Goal: Communication & Community: Answer question/provide support

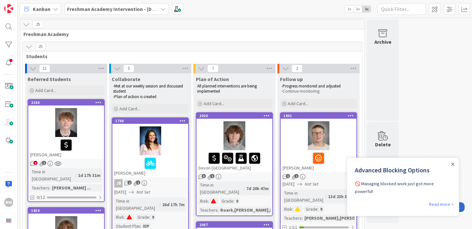
click at [452, 167] on div "Close Announcement" at bounding box center [452, 164] width 3 height 6
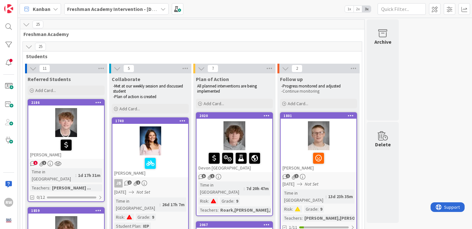
click at [360, 9] on span "2x" at bounding box center [358, 9] width 9 height 6
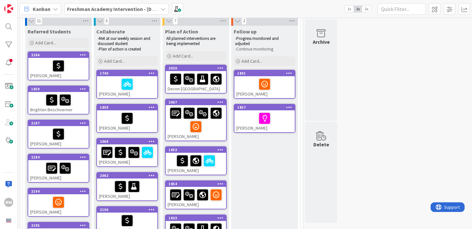
scroll to position [67, 0]
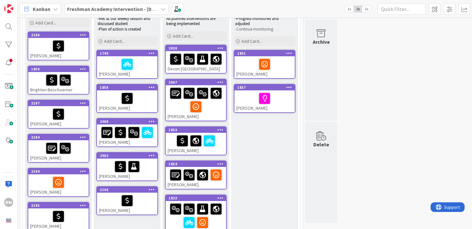
click at [81, 49] on div at bounding box center [58, 45] width 57 height 13
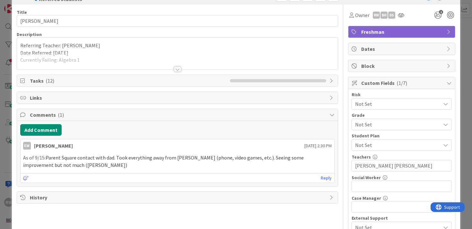
scroll to position [22, 0]
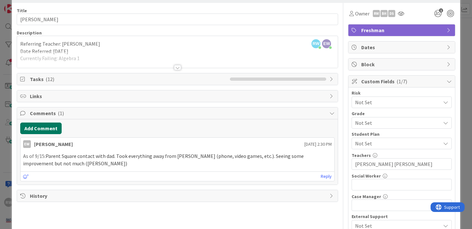
click at [43, 129] on button "Add Comment" at bounding box center [40, 128] width 41 height 12
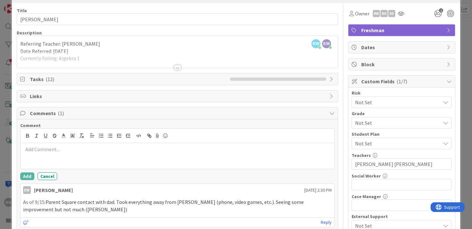
click at [88, 154] on div at bounding box center [178, 156] width 314 height 26
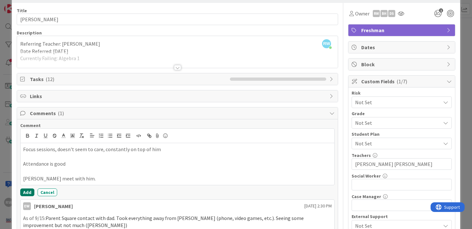
click at [25, 193] on button "Add" at bounding box center [27, 192] width 14 height 8
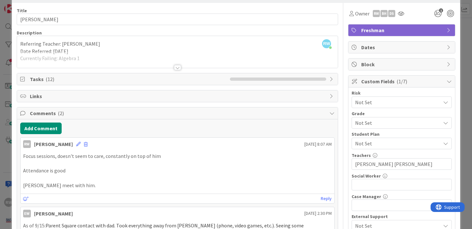
scroll to position [0, 0]
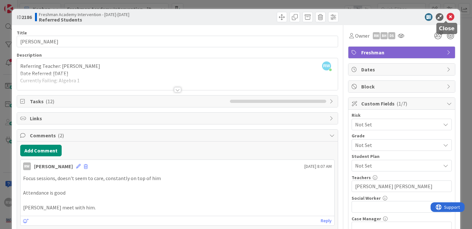
click at [447, 16] on icon at bounding box center [451, 17] width 8 height 8
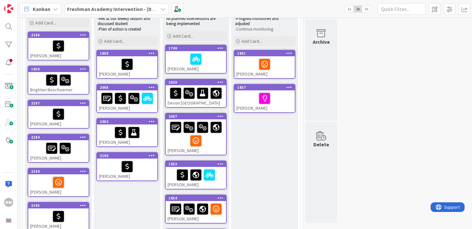
click at [79, 86] on div at bounding box center [58, 79] width 57 height 13
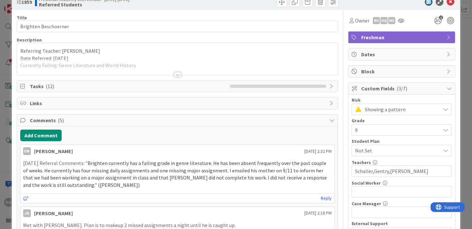
scroll to position [15, 0]
click at [46, 136] on button "Add Comment" at bounding box center [40, 136] width 41 height 12
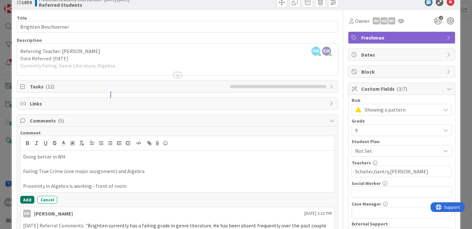
click at [26, 198] on button "Add" at bounding box center [27, 200] width 14 height 8
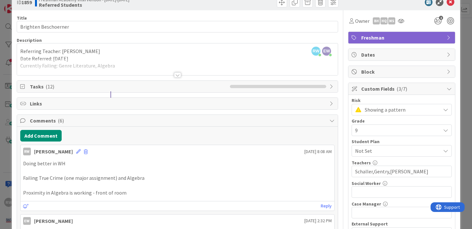
click at [175, 75] on div at bounding box center [177, 74] width 7 height 5
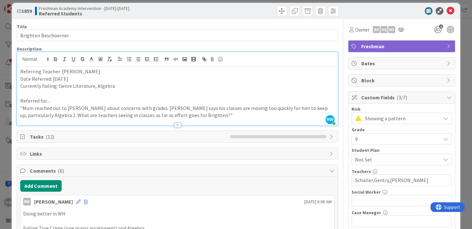
scroll to position [0, 0]
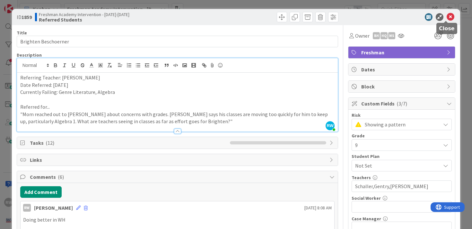
click at [448, 18] on icon at bounding box center [451, 17] width 8 height 8
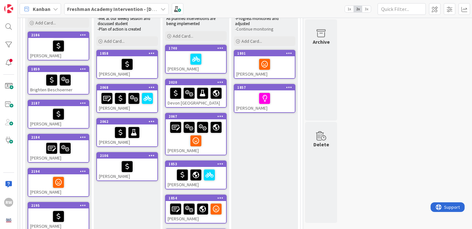
click at [73, 118] on div at bounding box center [58, 113] width 57 height 13
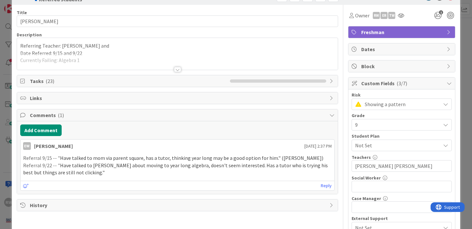
scroll to position [19, 0]
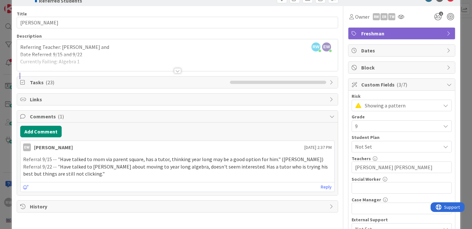
click at [176, 71] on div at bounding box center [177, 70] width 7 height 5
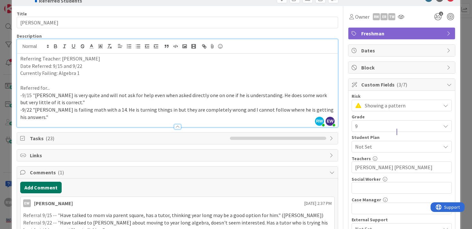
click at [43, 182] on button "Add Comment" at bounding box center [40, 188] width 41 height 12
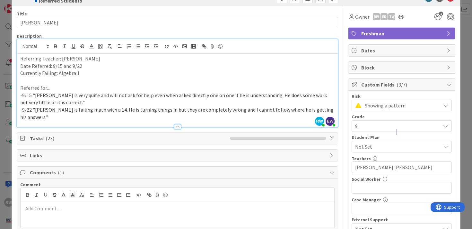
click at [65, 205] on p at bounding box center [177, 208] width 309 height 7
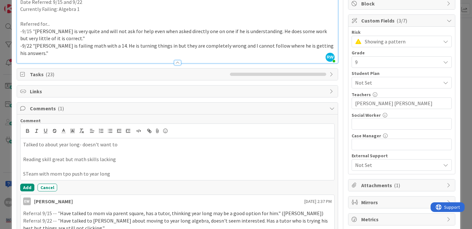
scroll to position [97, 0]
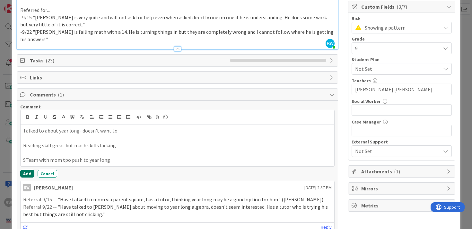
click at [28, 170] on button "Add" at bounding box center [27, 174] width 14 height 8
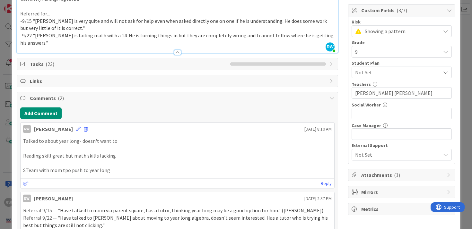
scroll to position [0, 0]
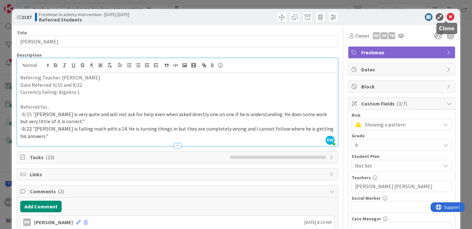
click at [447, 14] on icon at bounding box center [451, 17] width 8 height 8
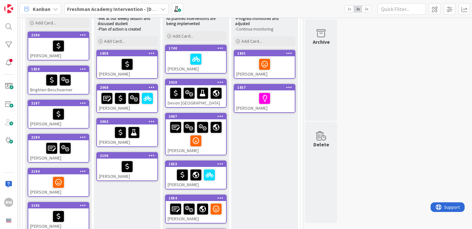
click at [84, 152] on div at bounding box center [58, 147] width 57 height 13
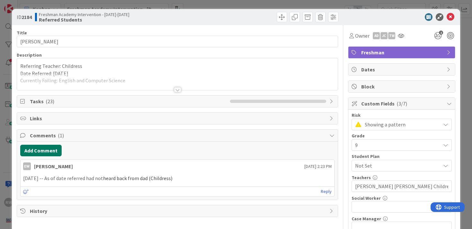
click at [50, 148] on button "Add Comment" at bounding box center [40, 151] width 41 height 12
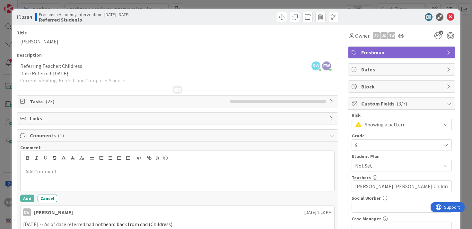
click at [62, 173] on p at bounding box center [177, 171] width 309 height 7
click at [34, 171] on p "Frequenly absent with no effort to make up what he has missed" at bounding box center [177, 171] width 309 height 7
click at [169, 173] on p "Frequently absent with no effort to make up what he has missed" at bounding box center [177, 171] width 309 height 7
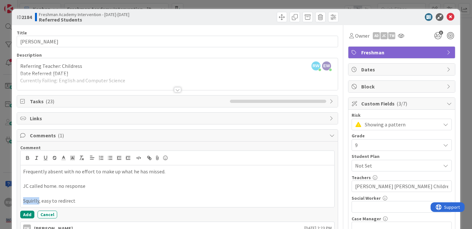
click at [37, 201] on p "Squirlly, easy to redirect" at bounding box center [177, 200] width 309 height 7
click at [61, 200] on p "Easy to redirect" at bounding box center [177, 200] width 309 height 7
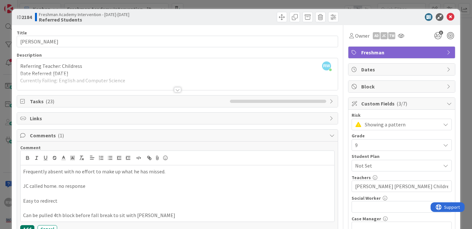
click at [25, 226] on button "Add" at bounding box center [27, 229] width 14 height 8
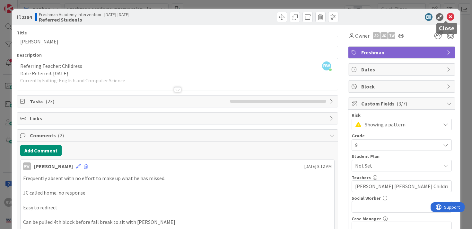
click at [448, 17] on icon at bounding box center [451, 17] width 8 height 8
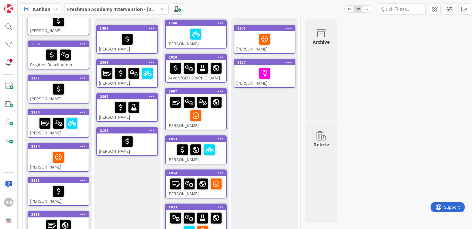
click at [74, 152] on div at bounding box center [58, 156] width 57 height 13
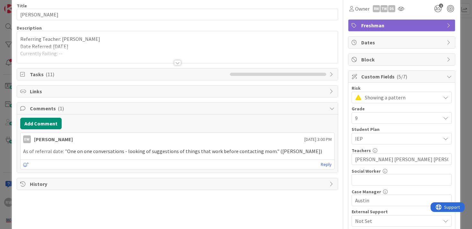
scroll to position [26, 0]
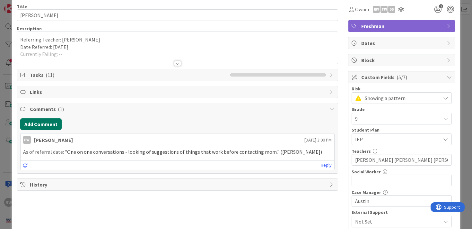
click at [39, 122] on button "Add Comment" at bounding box center [40, 124] width 41 height 12
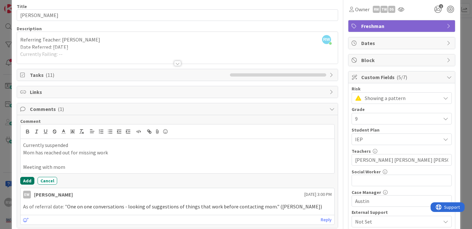
click at [24, 181] on button "Add" at bounding box center [27, 181] width 14 height 8
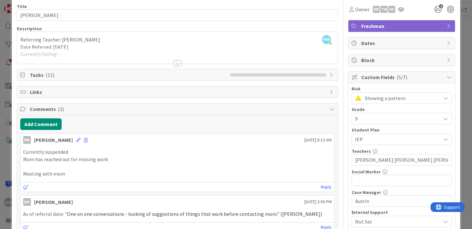
scroll to position [0, 0]
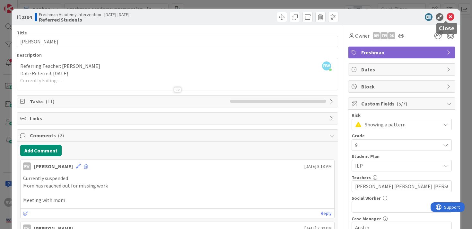
click at [447, 16] on icon at bounding box center [451, 17] width 8 height 8
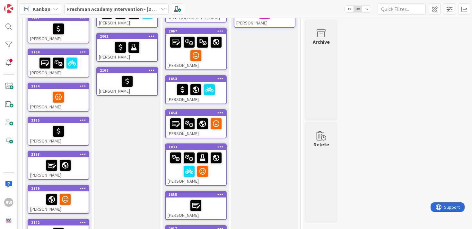
click at [80, 130] on div at bounding box center [58, 130] width 57 height 13
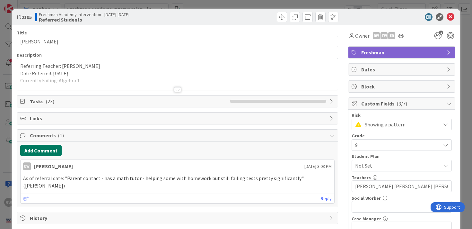
click at [48, 150] on button "Add Comment" at bounding box center [40, 151] width 41 height 12
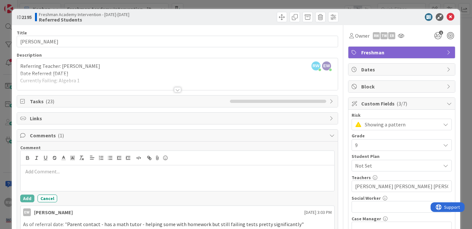
click at [56, 173] on p at bounding box center [177, 171] width 309 height 7
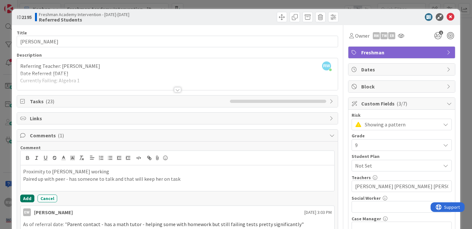
click at [28, 197] on button "Add" at bounding box center [27, 198] width 14 height 8
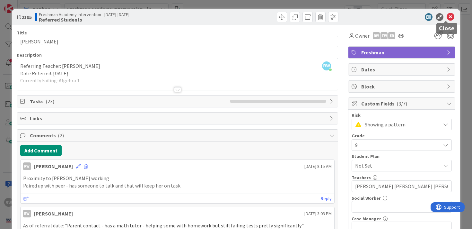
click at [449, 16] on icon at bounding box center [451, 17] width 8 height 8
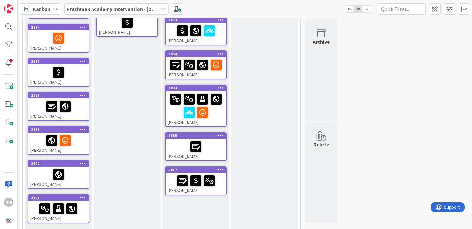
scroll to position [223, 0]
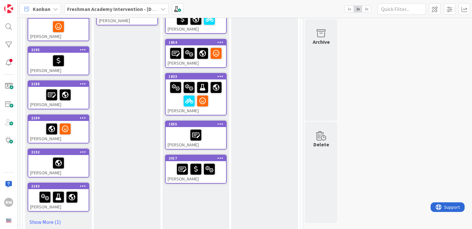
click at [78, 98] on div at bounding box center [58, 94] width 57 height 13
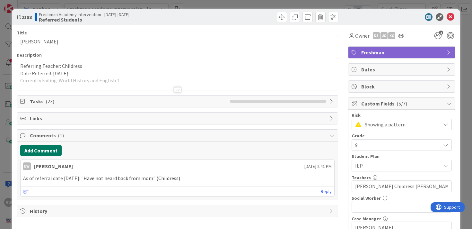
click at [40, 150] on button "Add Comment" at bounding box center [40, 151] width 41 height 12
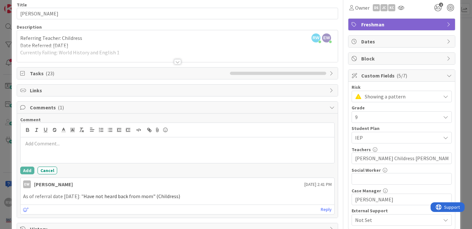
scroll to position [32, 0]
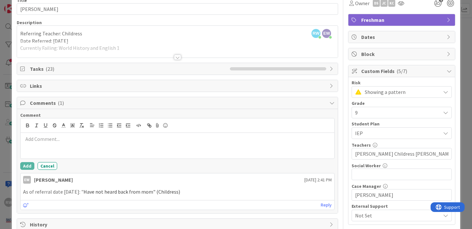
click at [50, 141] on p at bounding box center [177, 138] width 309 height 7
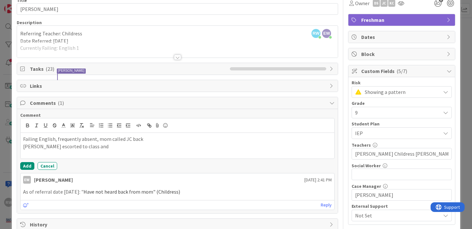
click at [90, 147] on p "[PERSON_NAME] escorted to class and" at bounding box center [177, 146] width 309 height 7
click at [139, 144] on p "[PERSON_NAME] escorted to class and made to apologize to" at bounding box center [177, 146] width 309 height 7
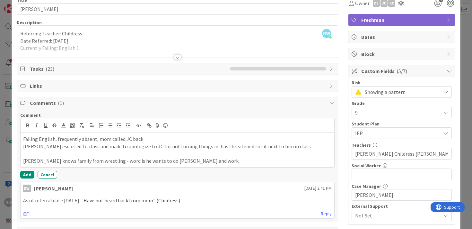
click at [29, 161] on p "[PERSON_NAME] knows family from wrestling - word is he wants to do [PERSON_NAME…" at bounding box center [177, 160] width 309 height 7
click at [26, 174] on button "Add" at bounding box center [27, 175] width 14 height 8
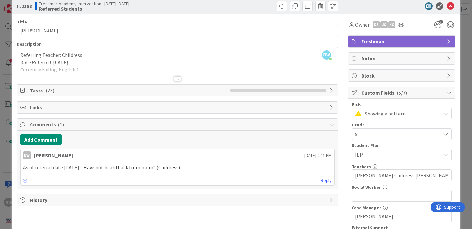
scroll to position [0, 0]
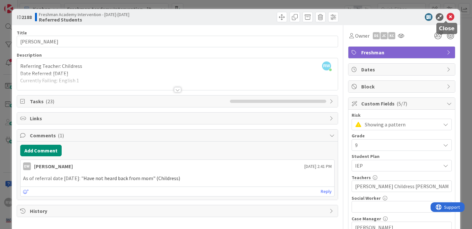
click at [447, 17] on icon at bounding box center [451, 17] width 8 height 8
click at [447, 16] on icon at bounding box center [451, 17] width 8 height 8
drag, startPoint x: 246, startPoint y: 18, endPoint x: 250, endPoint y: 10, distance: 9.2
click at [250, 10] on div "ID 2188 Freshman Academy Intervention - [DATE]-[DATE] Referred Students" at bounding box center [236, 17] width 449 height 16
drag, startPoint x: 245, startPoint y: 14, endPoint x: 245, endPoint y: 22, distance: 8.7
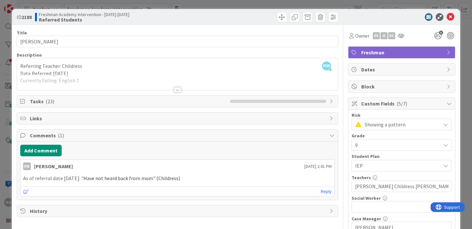
click at [245, 20] on div at bounding box center [258, 17] width 159 height 10
click at [447, 18] on icon at bounding box center [451, 17] width 8 height 8
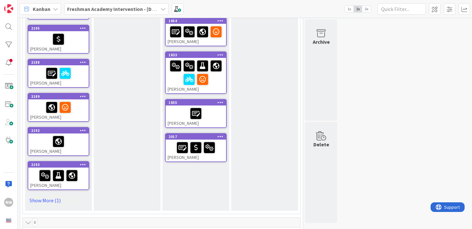
scroll to position [248, 0]
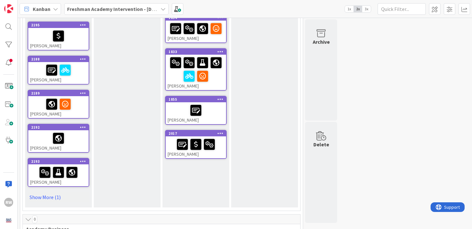
click at [81, 103] on div at bounding box center [58, 103] width 57 height 13
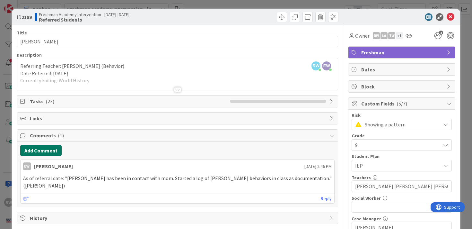
click at [45, 148] on button "Add Comment" at bounding box center [40, 151] width 41 height 12
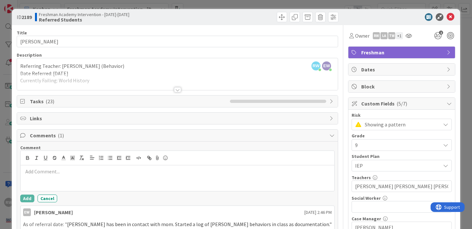
click at [43, 173] on p at bounding box center [177, 171] width 309 height 7
click at [31, 173] on p "Sepnds lot of time outside of class in Wellness" at bounding box center [177, 171] width 309 height 7
click at [136, 171] on p "Sepends lot of time outside of class in Wellness" at bounding box center [177, 171] width 309 height 7
click at [28, 173] on p "Sepends lot of time outside of class in Wellness." at bounding box center [177, 171] width 309 height 7
click at [141, 173] on p "Spends lot of time outside of class in Wellness." at bounding box center [177, 171] width 309 height 7
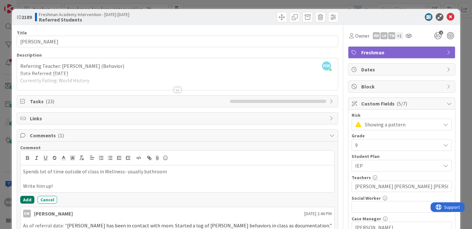
click at [27, 200] on button "Add" at bounding box center [27, 200] width 14 height 8
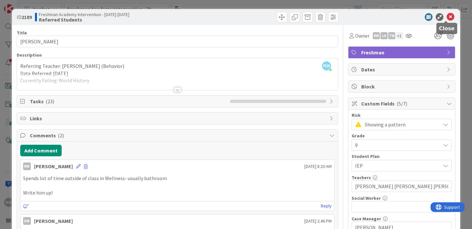
click at [447, 17] on icon at bounding box center [451, 17] width 8 height 8
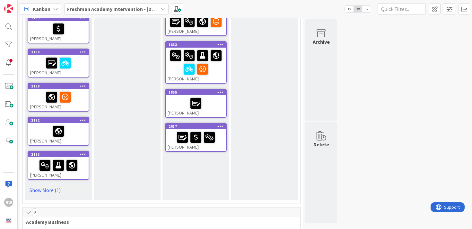
scroll to position [251, 0]
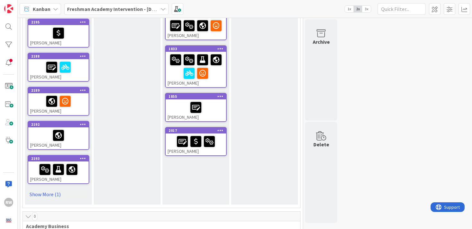
click at [80, 137] on div at bounding box center [58, 135] width 57 height 13
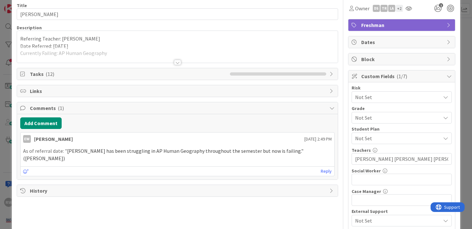
scroll to position [32, 0]
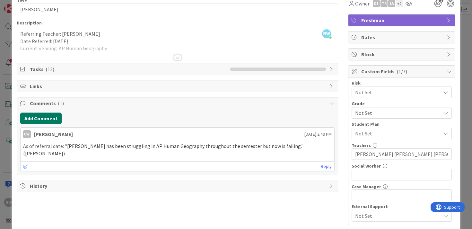
click at [40, 118] on button "Add Comment" at bounding box center [40, 118] width 41 height 12
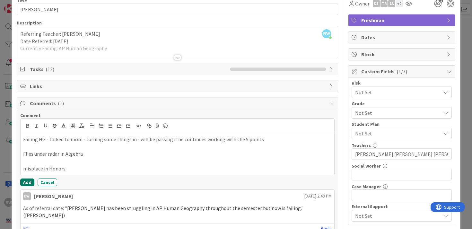
click at [26, 183] on button "Add" at bounding box center [27, 182] width 14 height 8
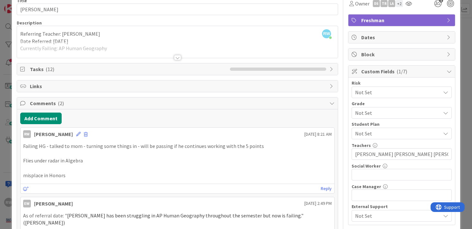
scroll to position [0, 0]
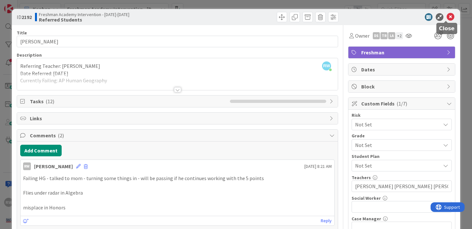
click at [447, 15] on icon at bounding box center [451, 17] width 8 height 8
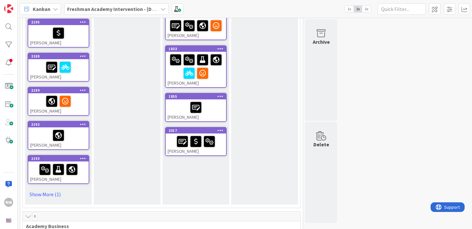
click at [85, 174] on div at bounding box center [58, 169] width 57 height 13
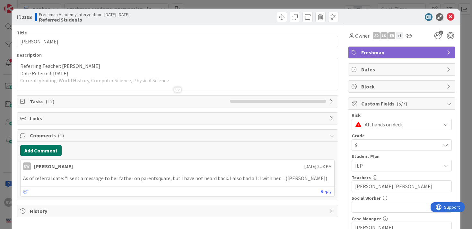
click at [37, 150] on button "Add Comment" at bounding box center [40, 151] width 41 height 12
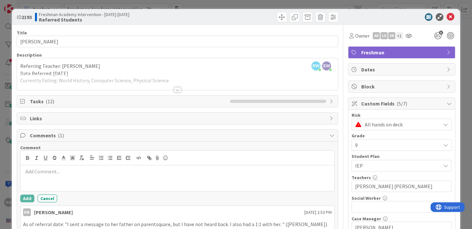
click at [45, 172] on p at bounding box center [177, 171] width 309 height 7
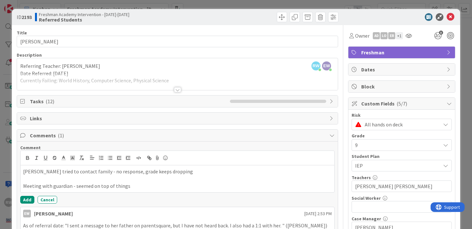
click at [166, 171] on p "Roark tried to contact family - no response, grade keeps dropping" at bounding box center [177, 171] width 309 height 7
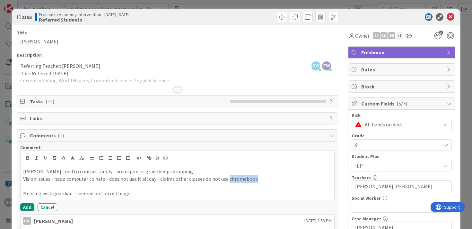
click at [226, 179] on p "Vision issues - has a computer to help - does not use it all day - claims other…" at bounding box center [177, 178] width 309 height 7
click at [259, 174] on p "Roark tried to contact family - no response, grade keeps dropping" at bounding box center [177, 171] width 309 height 7
click at [259, 180] on p "Vision issues - has a computer to help - does not use it all day - claims other…" at bounding box center [177, 178] width 309 height 7
click at [28, 208] on button "Add" at bounding box center [27, 207] width 14 height 8
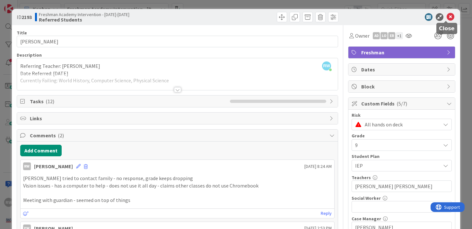
click at [447, 18] on icon at bounding box center [451, 17] width 8 height 8
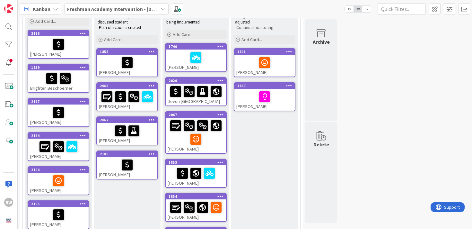
scroll to position [73, 0]
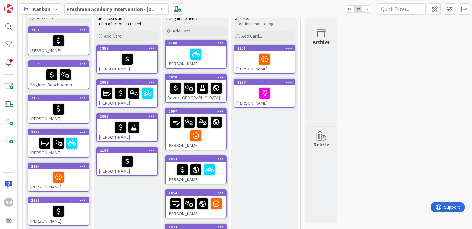
click at [179, 137] on div at bounding box center [196, 128] width 57 height 27
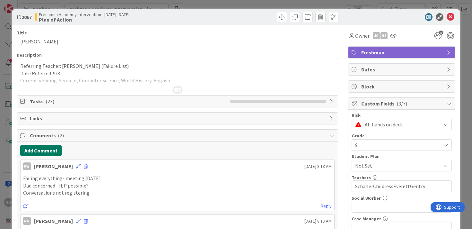
click at [43, 150] on button "Add Comment" at bounding box center [40, 151] width 41 height 12
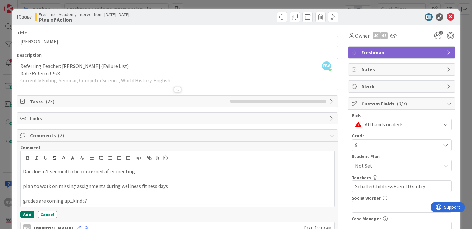
click at [27, 214] on button "Add" at bounding box center [27, 214] width 14 height 8
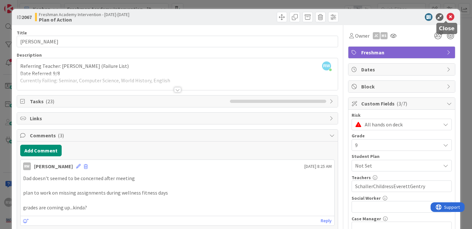
click at [448, 16] on icon at bounding box center [451, 17] width 8 height 8
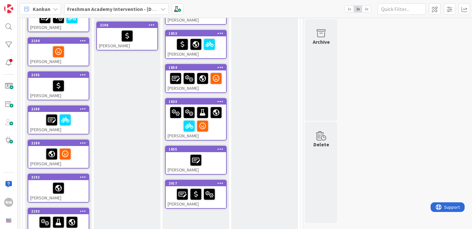
scroll to position [192, 0]
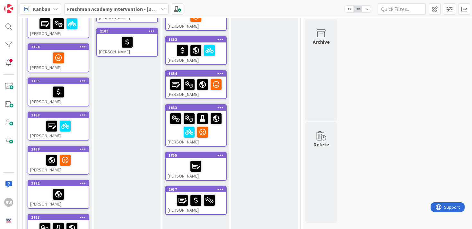
click at [84, 129] on div at bounding box center [58, 125] width 57 height 13
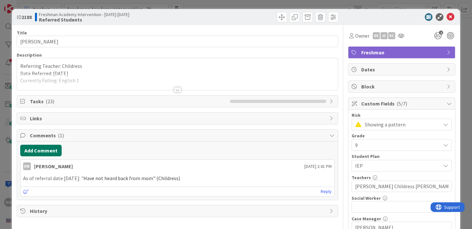
click at [47, 154] on button "Add Comment" at bounding box center [40, 151] width 41 height 12
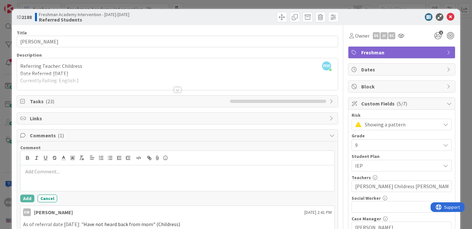
click at [49, 173] on p at bounding box center [177, 171] width 309 height 7
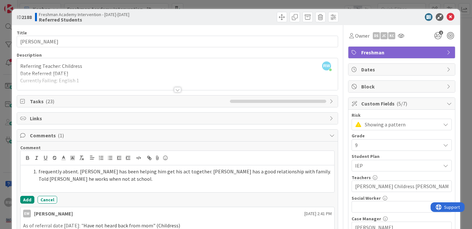
click at [38, 172] on li "frequently absent. Mrs. Judy has been helping him get his act together. D. Davi…" at bounding box center [181, 175] width 301 height 14
click at [24, 200] on button "Add" at bounding box center [27, 200] width 14 height 8
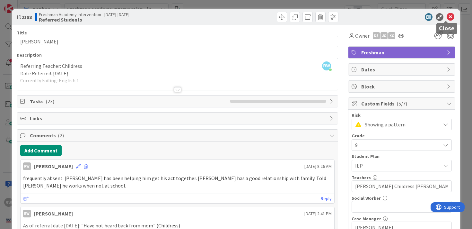
click at [447, 17] on icon at bounding box center [451, 17] width 8 height 8
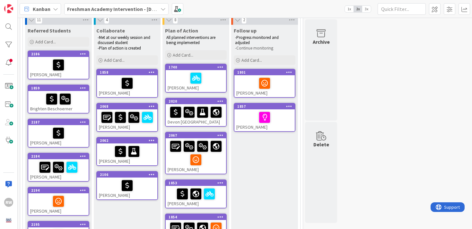
scroll to position [48, 0]
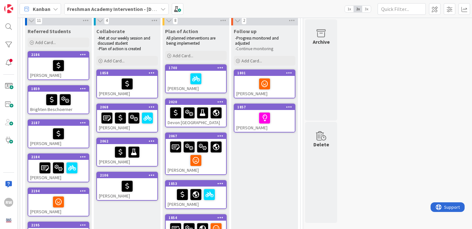
click at [179, 86] on div "[PERSON_NAME]" at bounding box center [196, 82] width 60 height 22
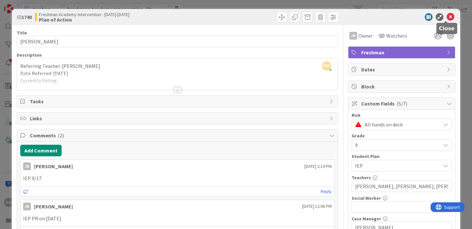
click at [447, 17] on icon at bounding box center [451, 17] width 8 height 8
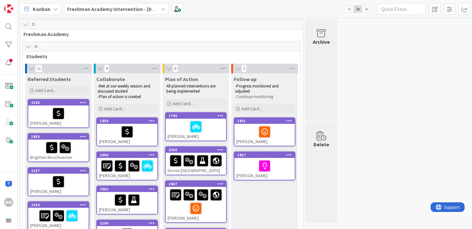
click at [367, 8] on span "3x" at bounding box center [366, 9] width 9 height 6
